Goal: Information Seeking & Learning: Learn about a topic

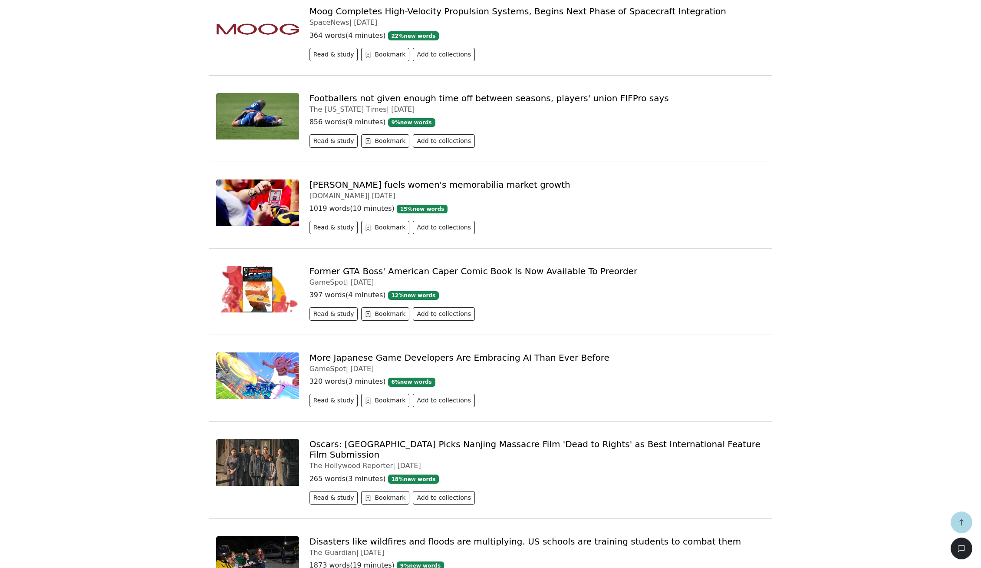
scroll to position [542, 0]
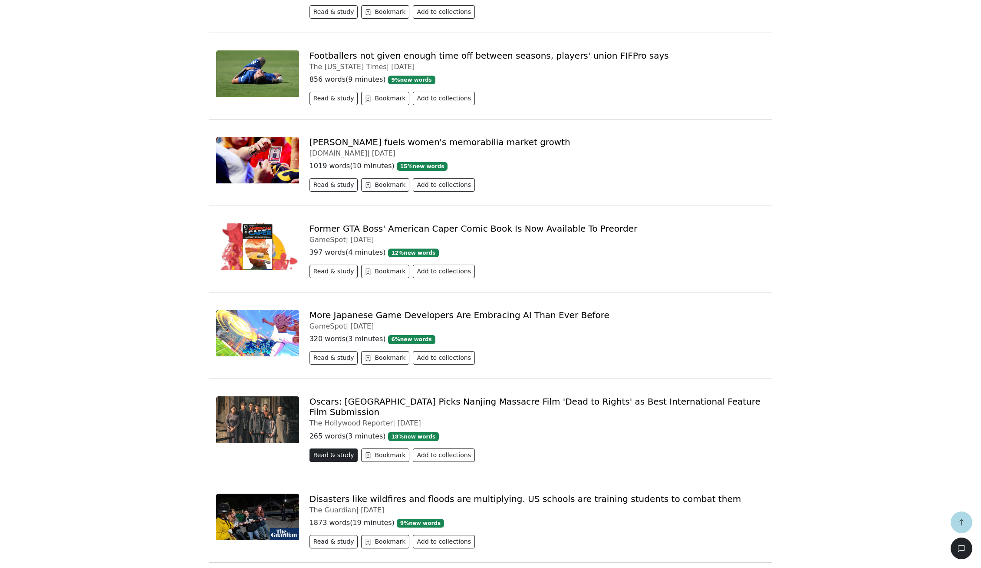
click at [339, 448] on button "Read & study" at bounding box center [334, 454] width 49 height 13
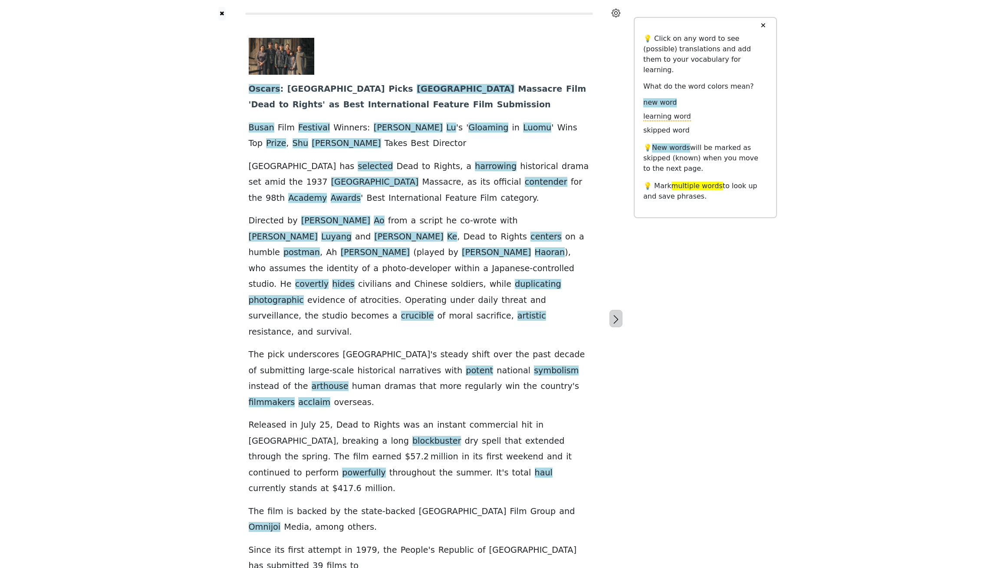
click at [618, 314] on icon "button" at bounding box center [616, 319] width 10 height 10
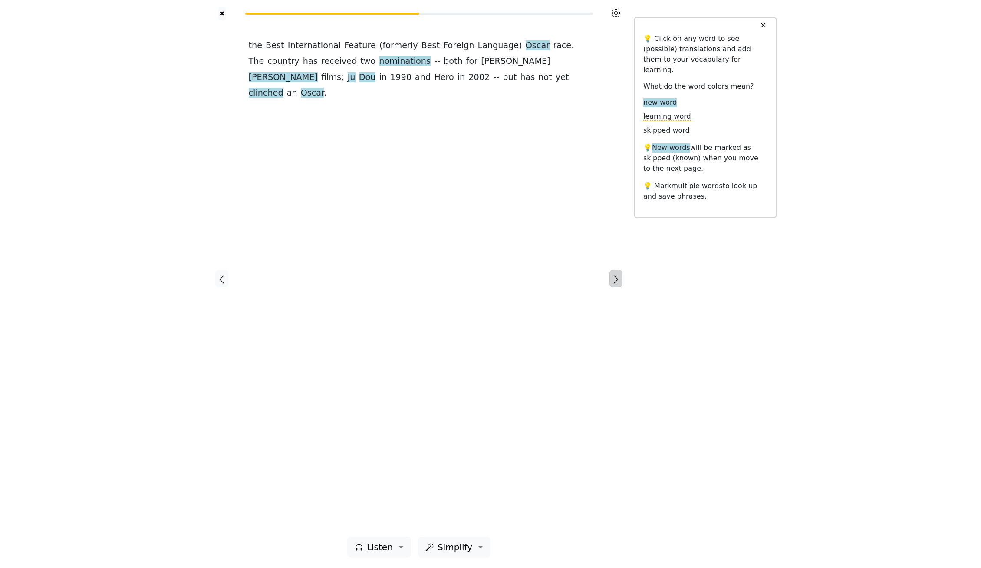
click at [614, 274] on button "button" at bounding box center [616, 278] width 13 height 17
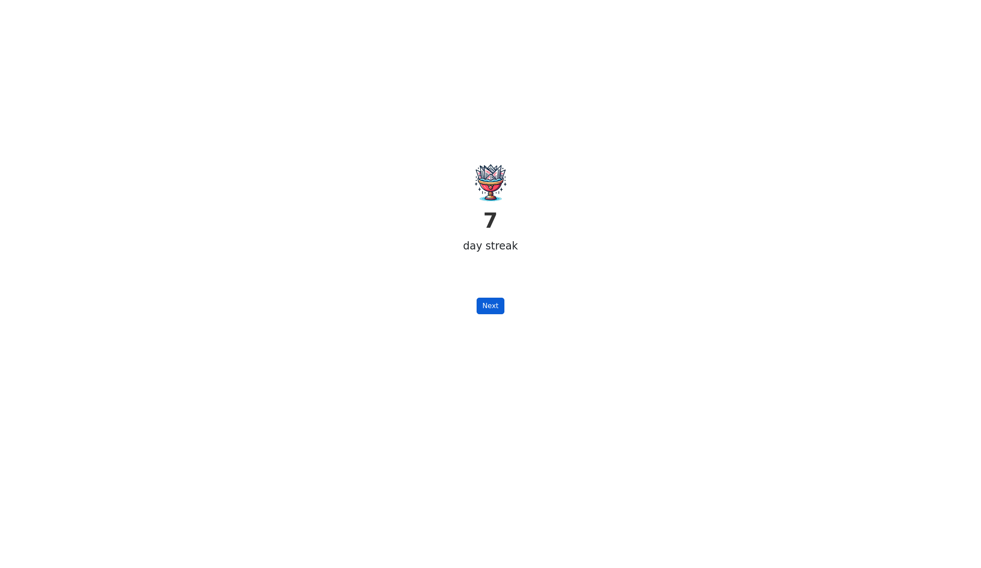
click at [492, 302] on button "Next" at bounding box center [490, 305] width 27 height 17
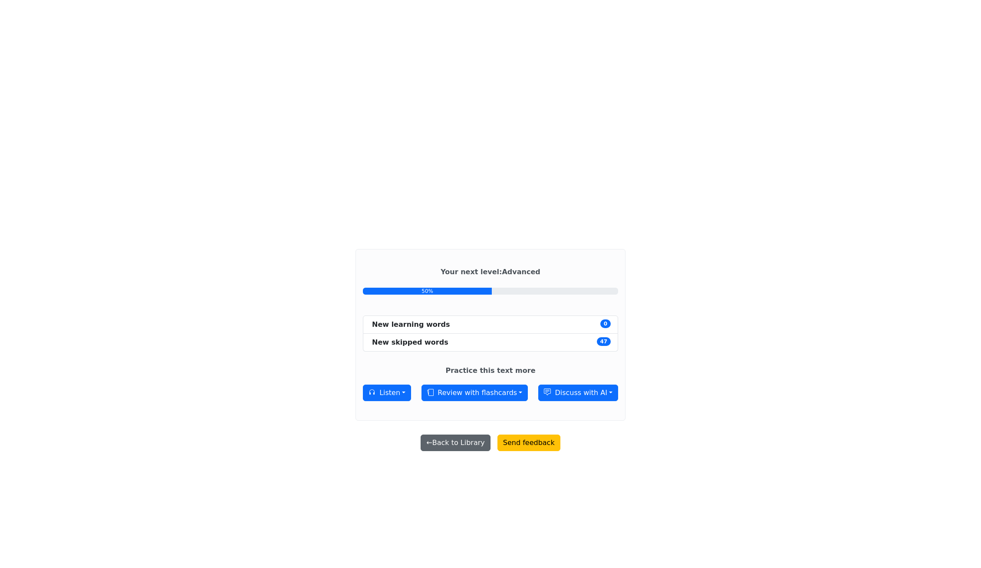
click at [446, 444] on button "← Back to Library" at bounding box center [455, 442] width 69 height 17
